Goal: Task Accomplishment & Management: Complete application form

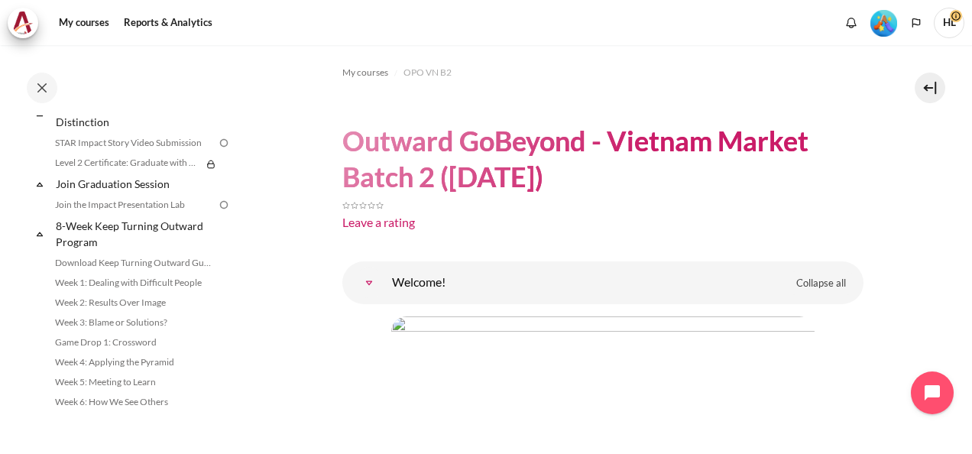
scroll to position [1803, 0]
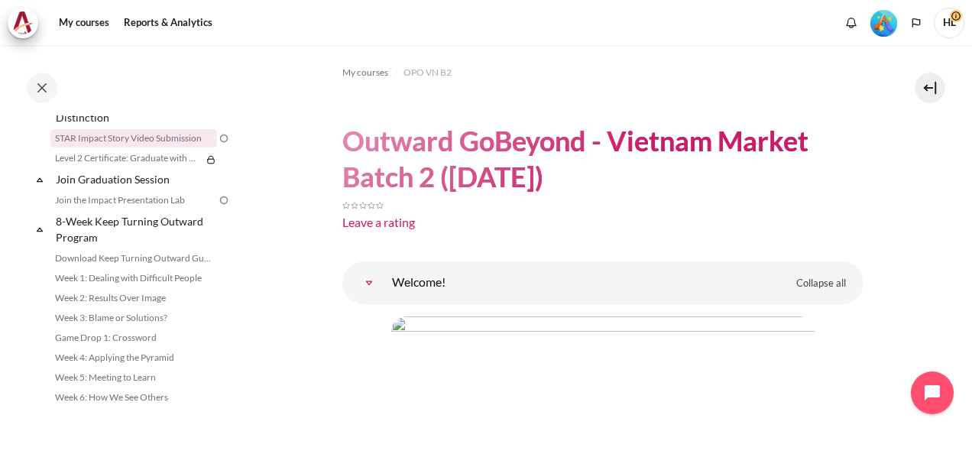
click at [150, 147] on link "STAR Impact Story Video Submission" at bounding box center [133, 138] width 167 height 18
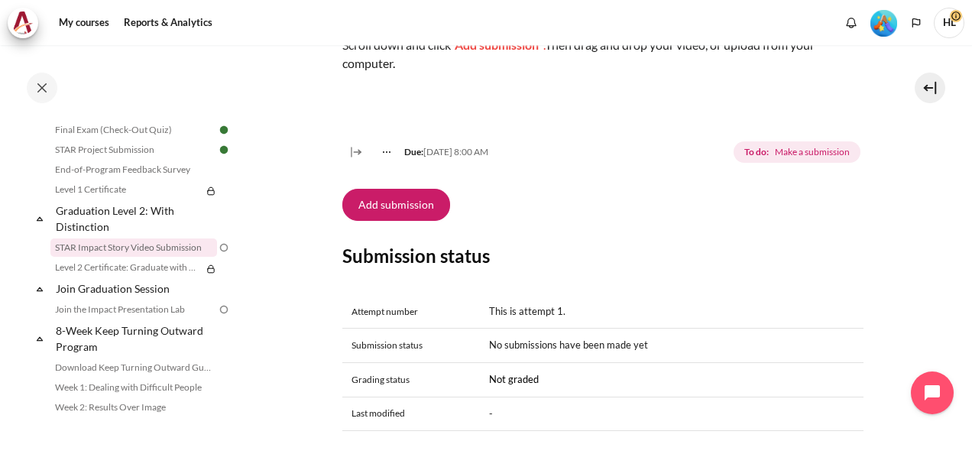
scroll to position [550, 0]
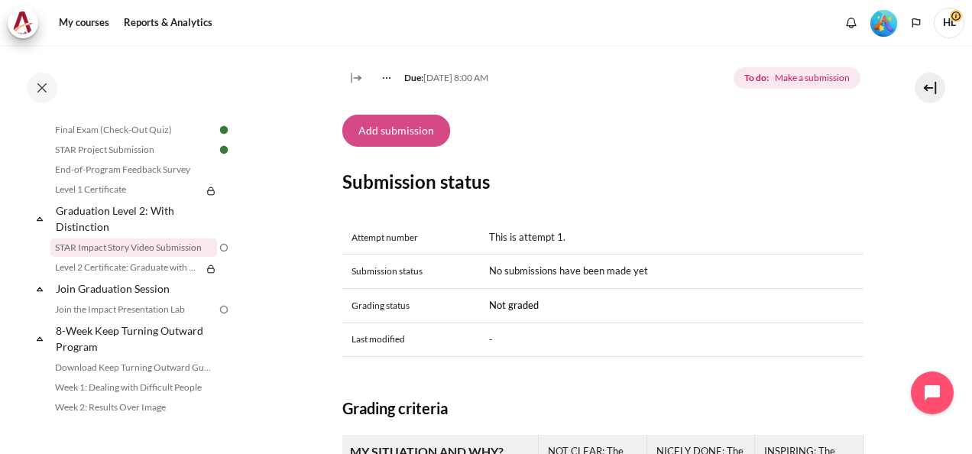
click at [396, 147] on button "Add submission" at bounding box center [396, 131] width 108 height 32
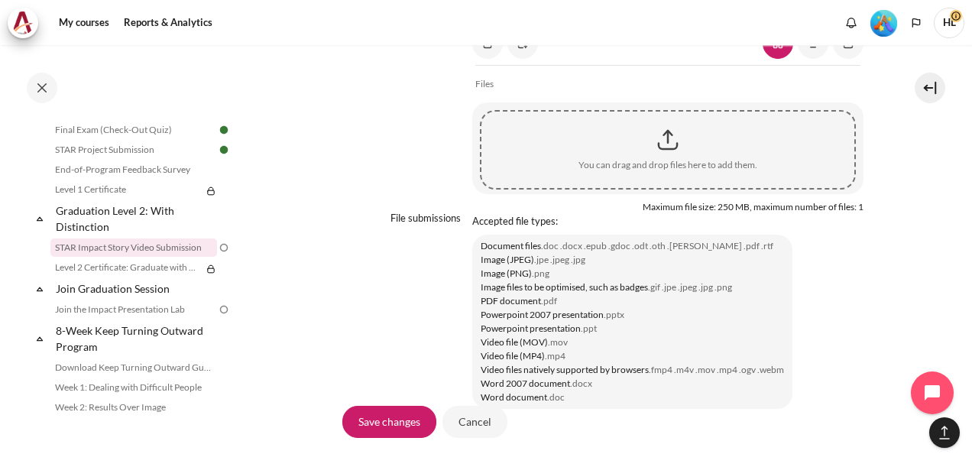
scroll to position [1282, 0]
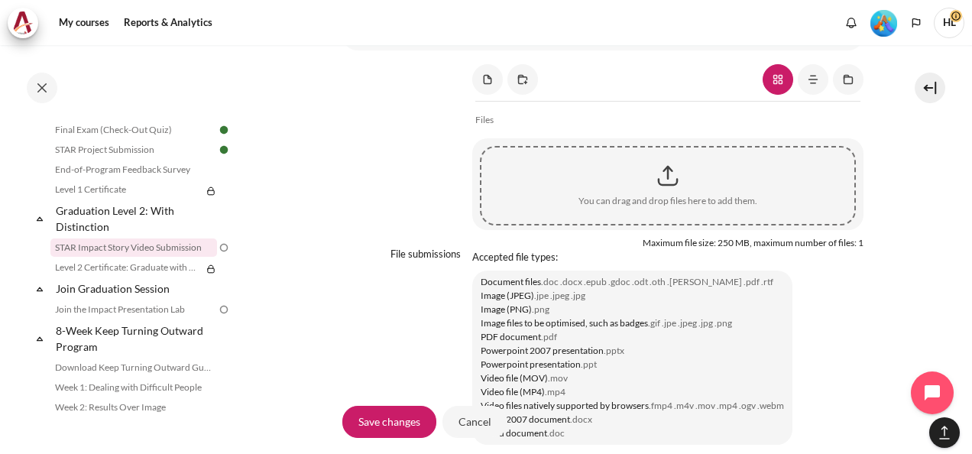
click at [668, 195] on div "Content" at bounding box center [667, 176] width 373 height 38
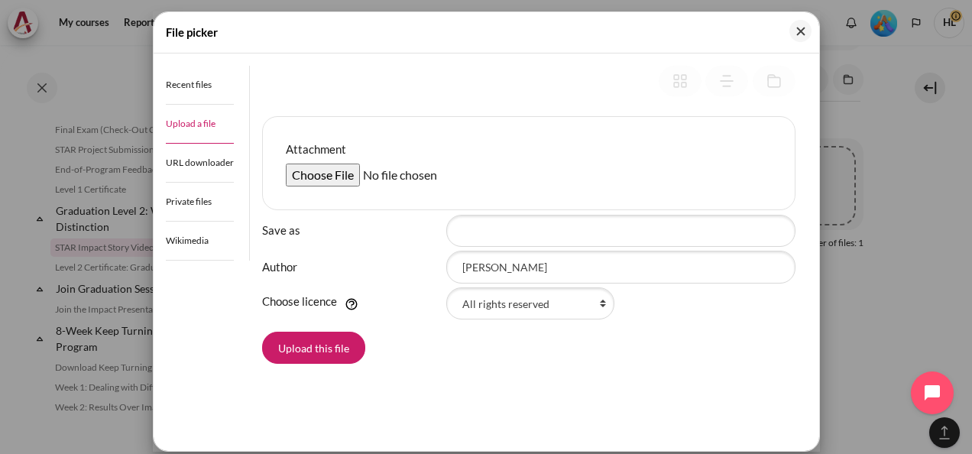
click at [202, 130] on link "Upload a file" at bounding box center [200, 124] width 68 height 39
click at [316, 177] on input "Attachment" at bounding box center [403, 174] width 234 height 23
type input "C:\fakepath\STAR - Hanh.mov"
click at [323, 344] on button "Upload this file" at bounding box center [313, 348] width 103 height 32
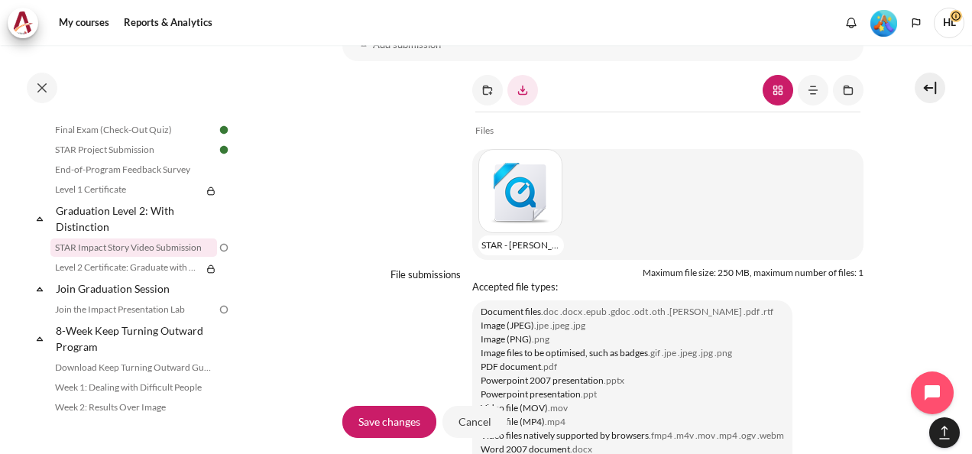
scroll to position [1276, 0]
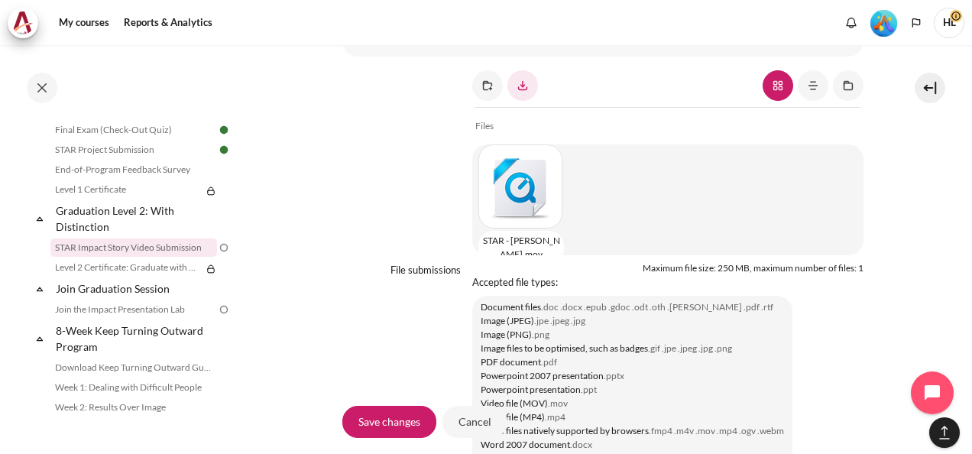
click at [513, 228] on div "Content" at bounding box center [517, 186] width 79 height 84
type input "STAR - Hanh.mov"
type input "[PERSON_NAME]"
select select "/"
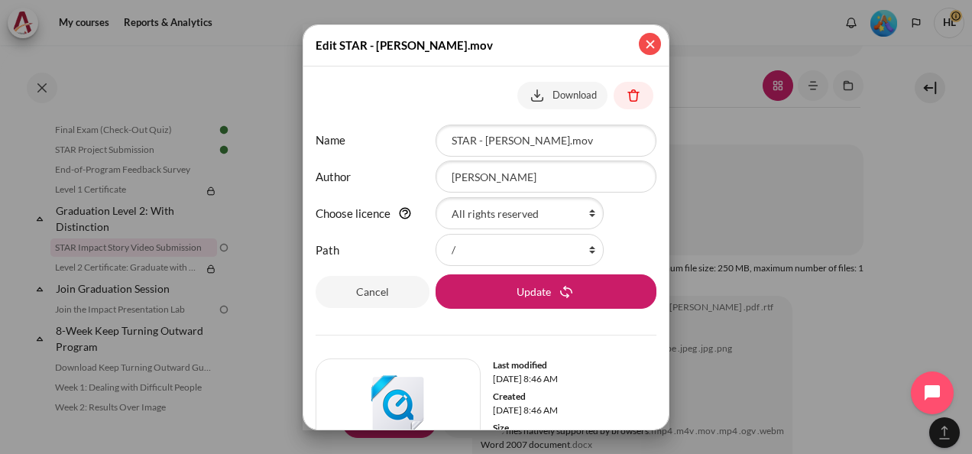
click at [650, 41] on button "Close" at bounding box center [650, 44] width 22 height 22
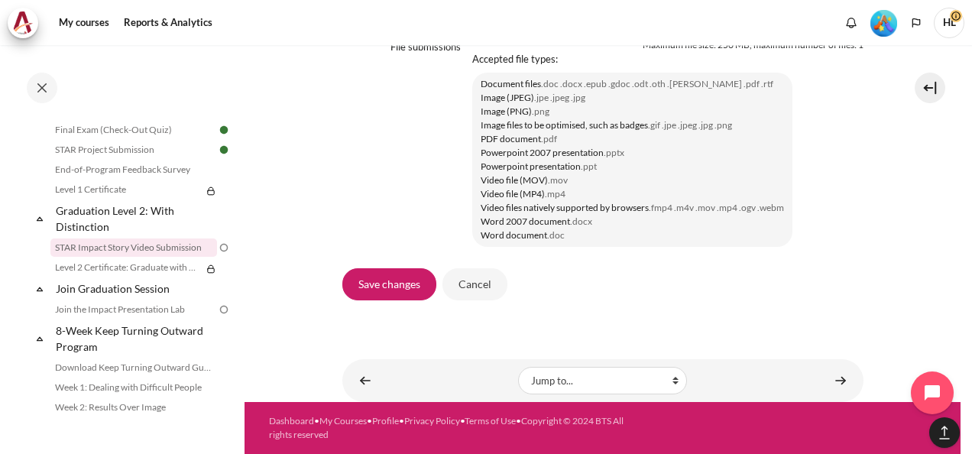
scroll to position [1535, 0]
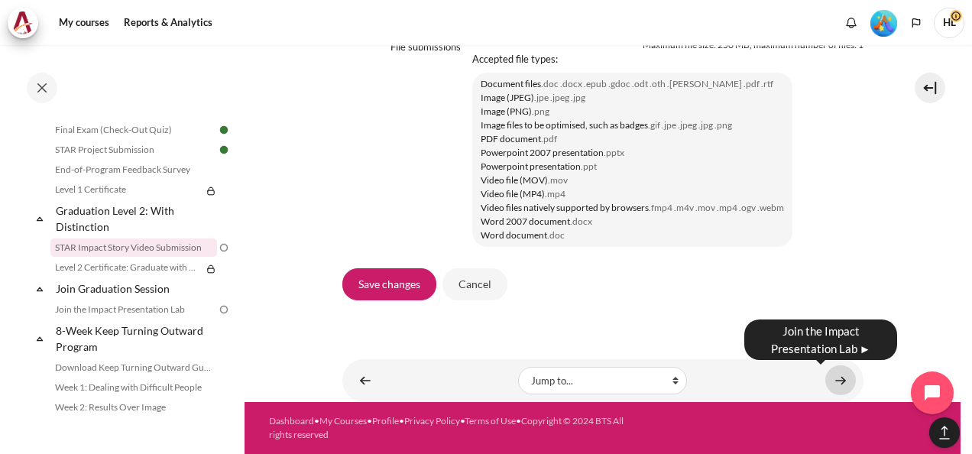
click at [831, 378] on link "Content" at bounding box center [840, 380] width 31 height 30
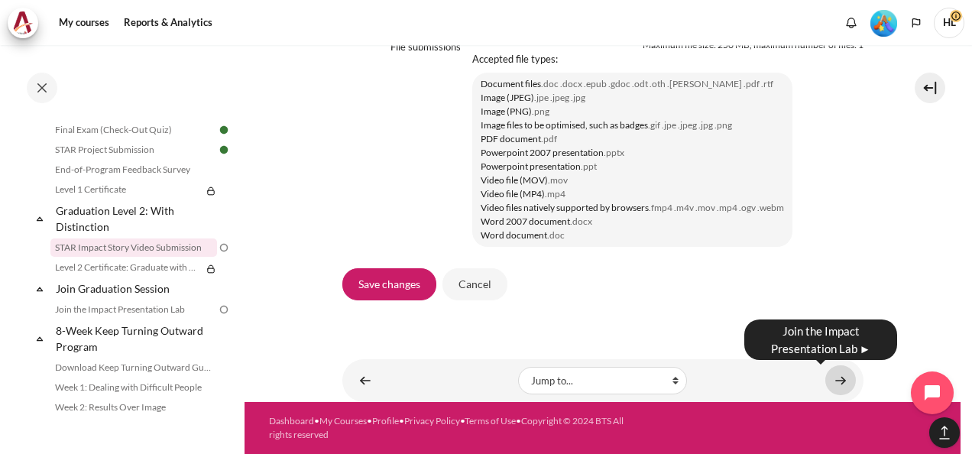
click at [830, 373] on link "Content" at bounding box center [840, 380] width 31 height 30
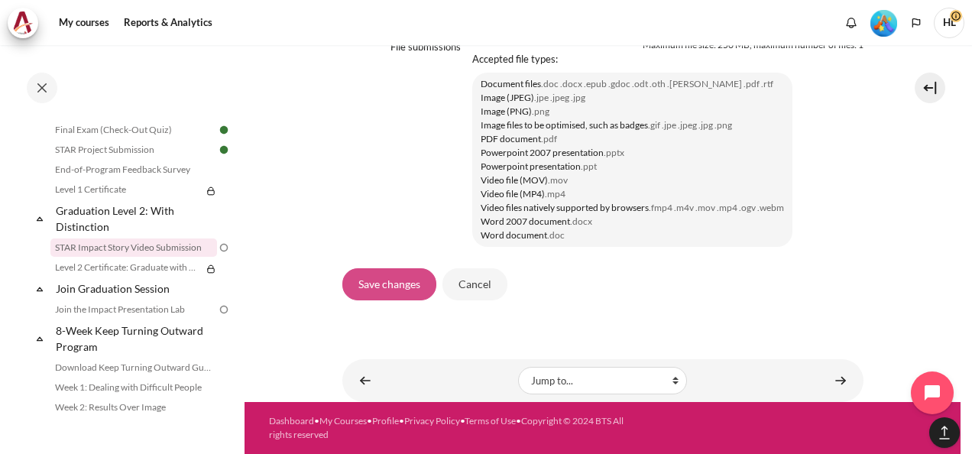
click at [383, 292] on input "Save changes" at bounding box center [389, 284] width 94 height 32
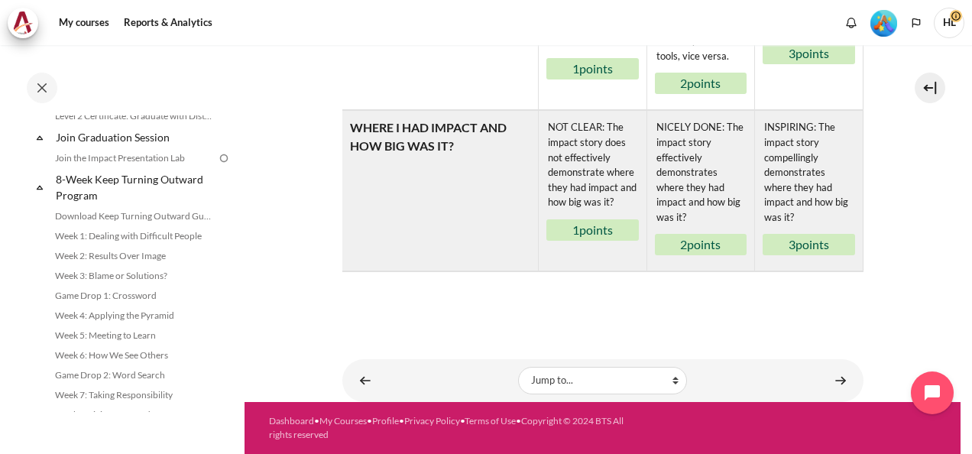
scroll to position [1814, 0]
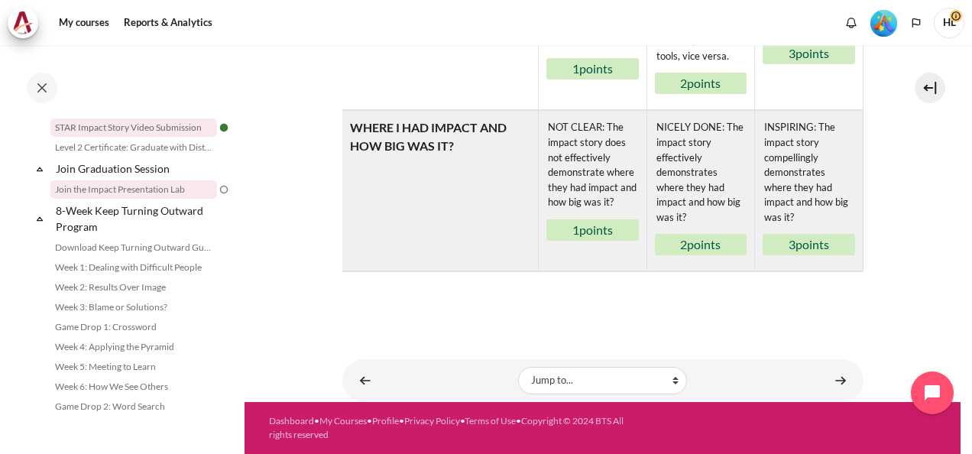
click at [95, 199] on link "Join the Impact Presentation Lab" at bounding box center [133, 189] width 167 height 18
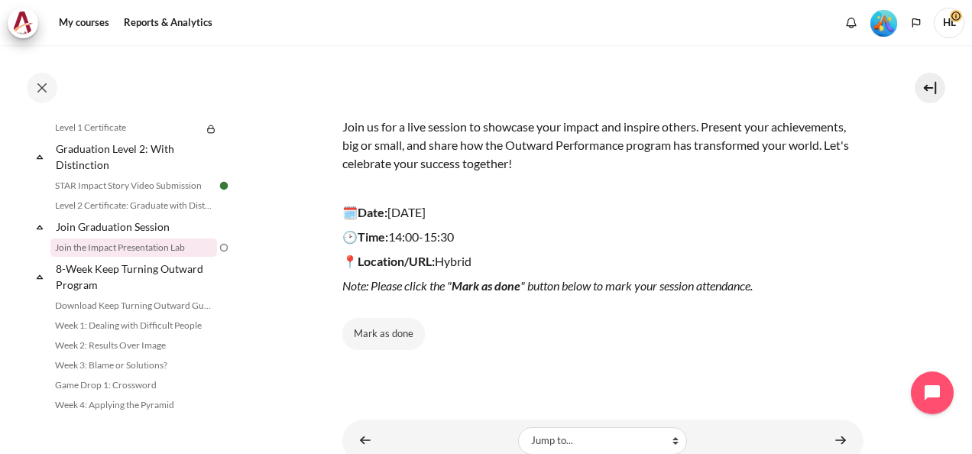
scroll to position [206, 0]
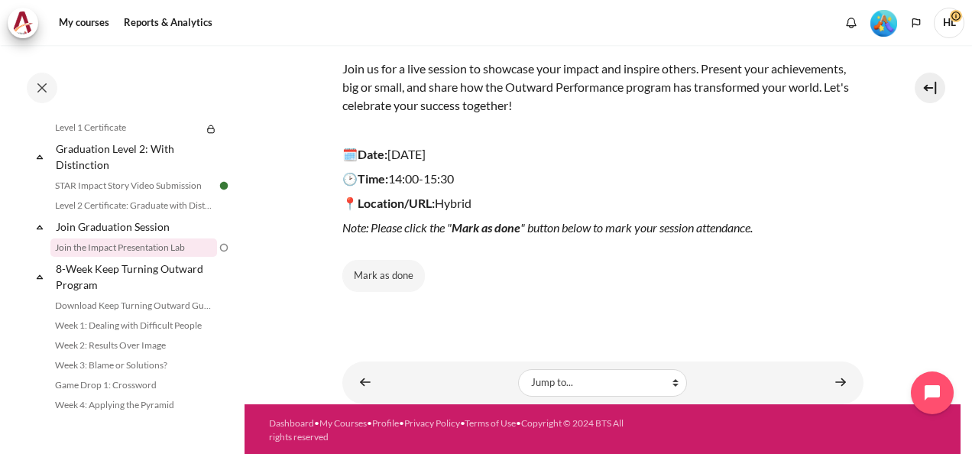
click at [505, 295] on div "My courses OPO VN B2 Join Graduation Session Join the Impact Presentation Lab J…" at bounding box center [602, 89] width 521 height 500
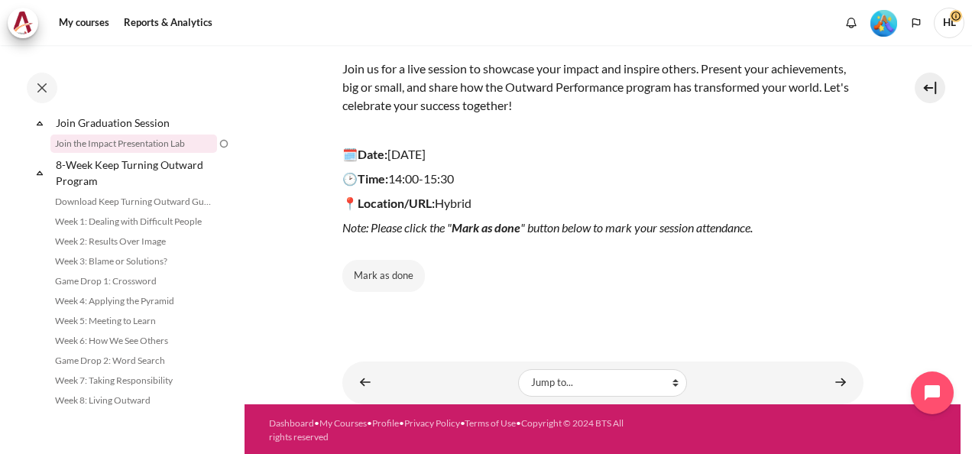
scroll to position [0, 0]
